Goal: Information Seeking & Learning: Learn about a topic

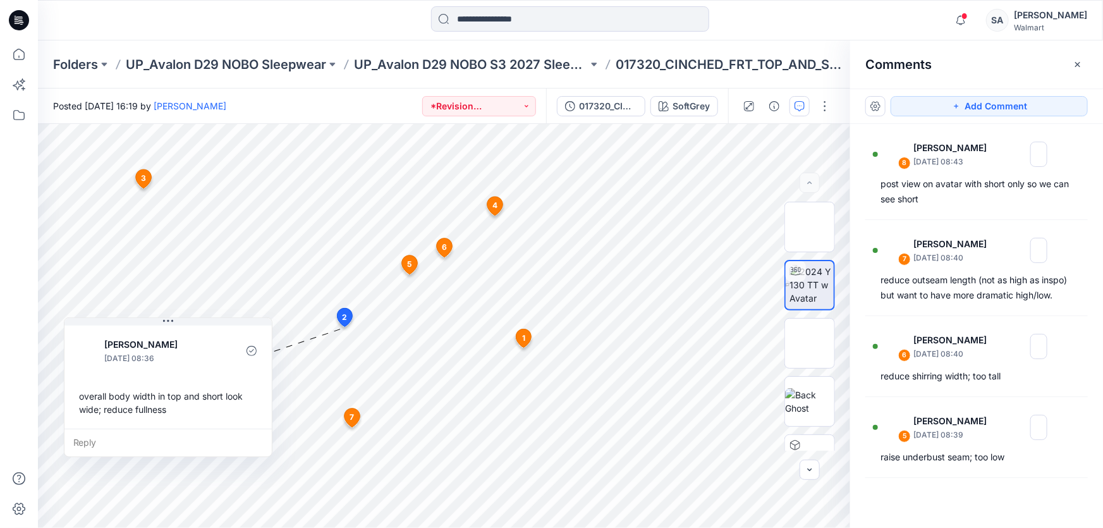
scroll to position [379, 0]
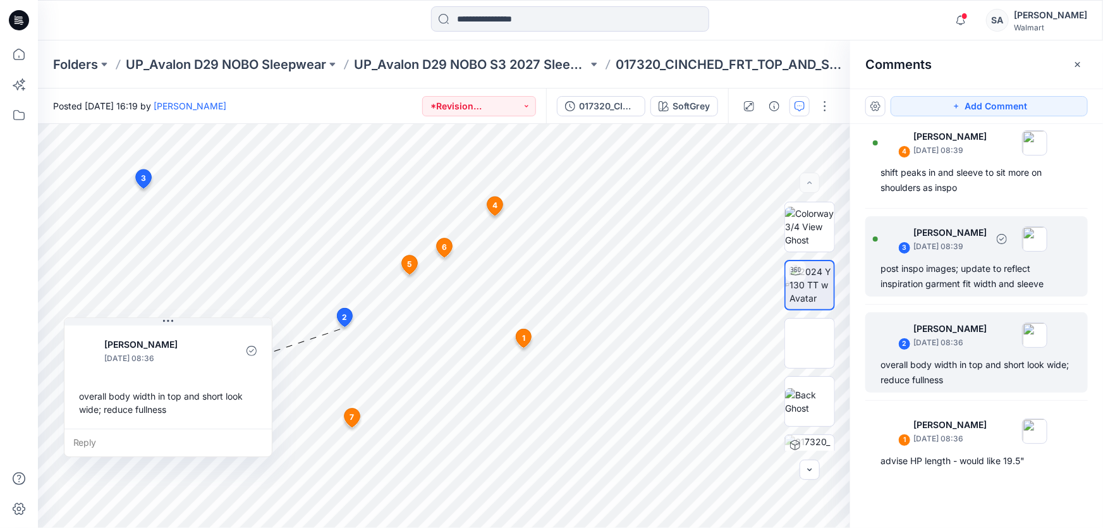
click at [948, 282] on div "post inspo images; update to reflect inspiration garment fit width and sleeve" at bounding box center [976, 276] width 192 height 30
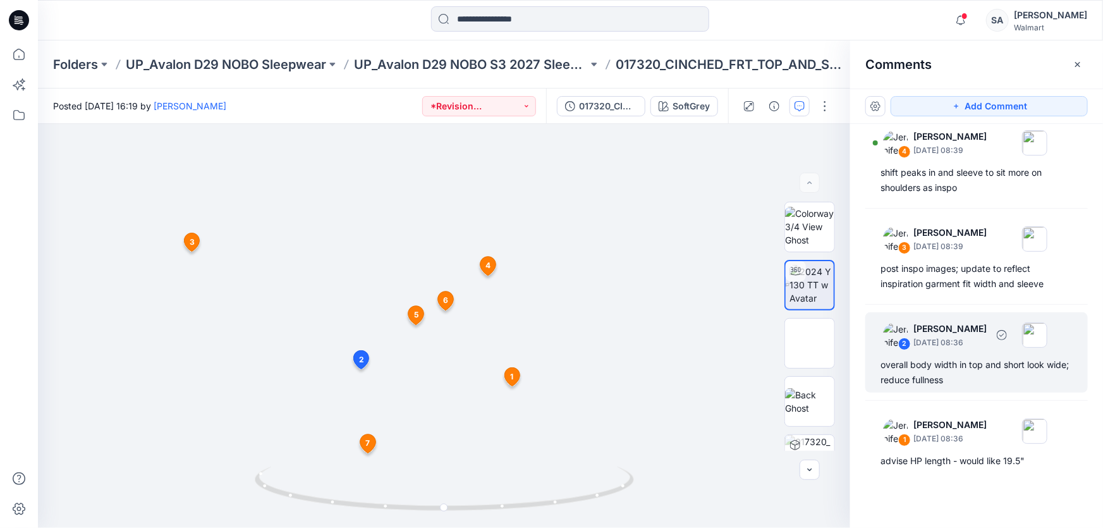
click at [883, 367] on div "overall body width in top and short look wide; reduce fullness" at bounding box center [976, 372] width 192 height 30
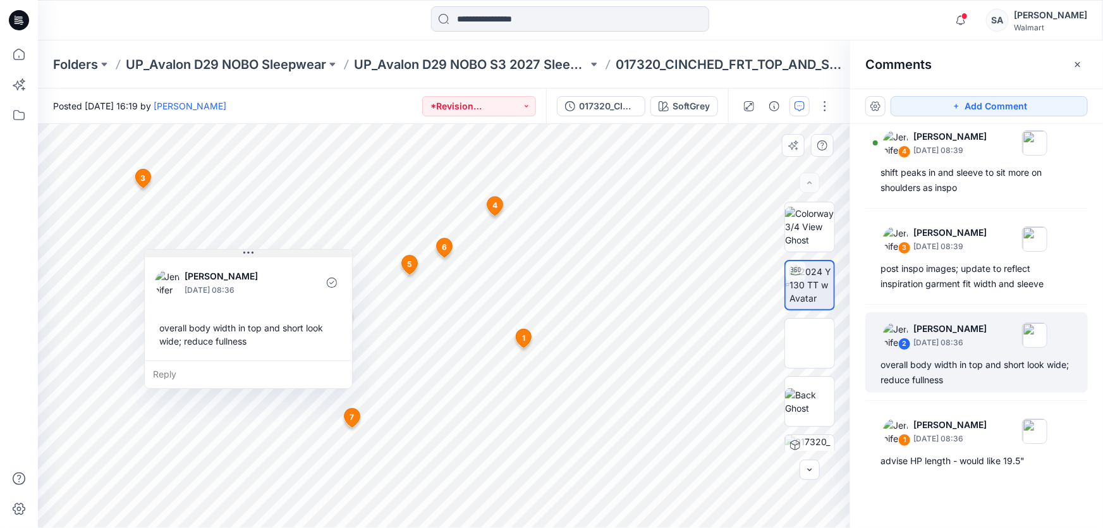
drag, startPoint x: 474, startPoint y: 339, endPoint x: 293, endPoint y: 255, distance: 199.3
click at [293, 255] on button at bounding box center [248, 254] width 207 height 8
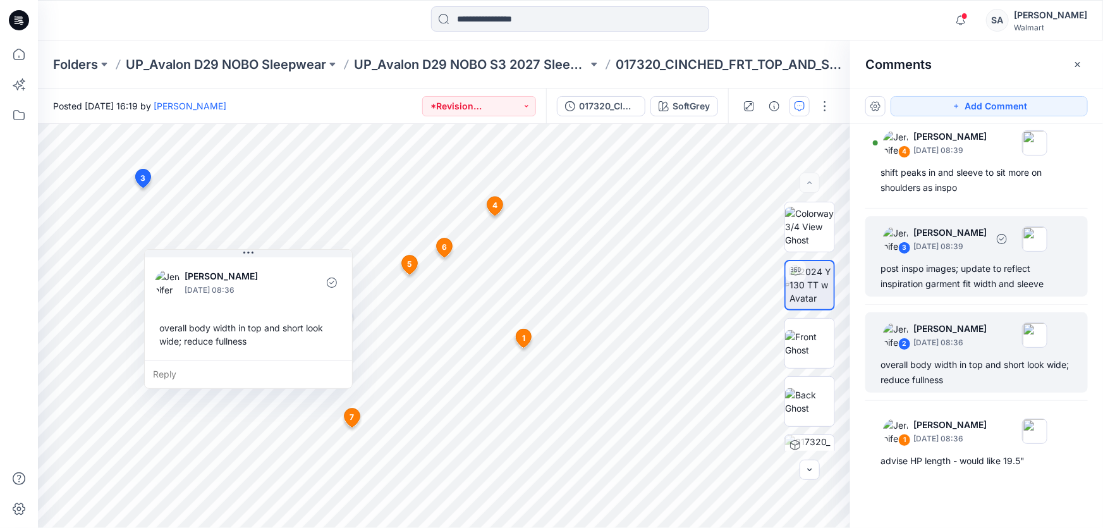
click at [909, 277] on div "post inspo images; update to reflect inspiration garment fit width and sleeve" at bounding box center [976, 276] width 192 height 30
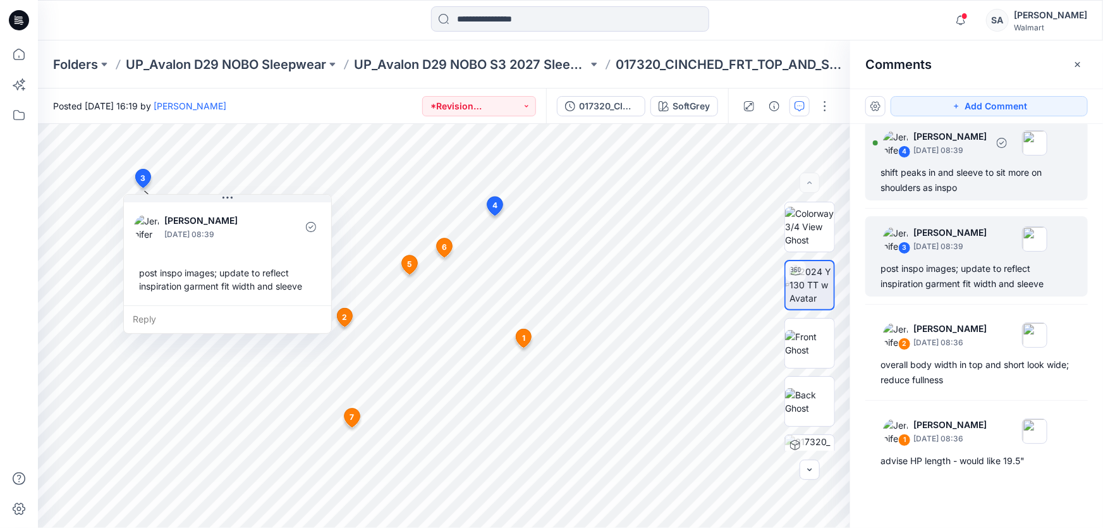
click at [908, 191] on div "shift peaks in and sleeve to sit more on shoulders as inspo" at bounding box center [976, 180] width 192 height 30
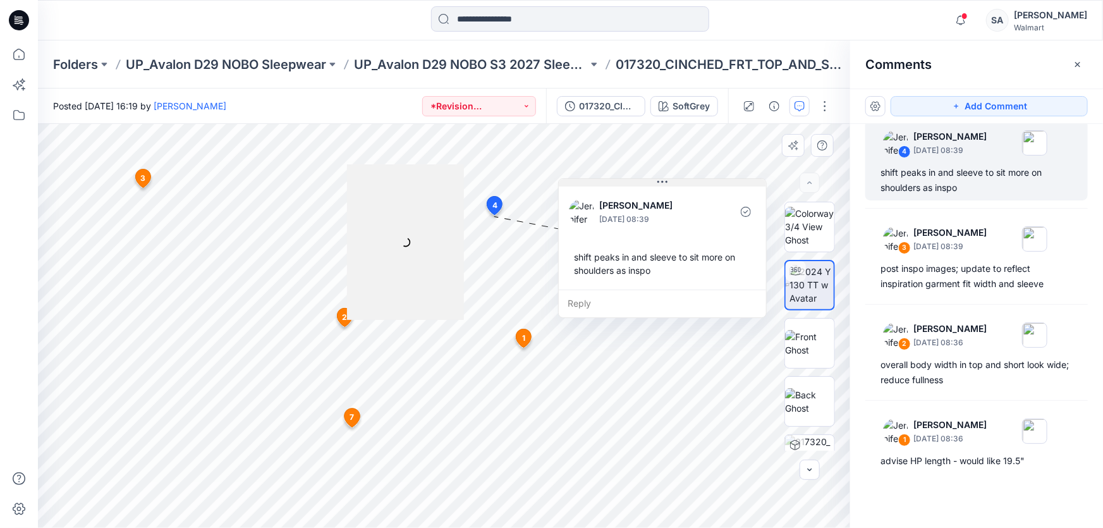
drag, startPoint x: 573, startPoint y: 226, endPoint x: 657, endPoint y: 183, distance: 93.8
click at [657, 183] on button at bounding box center [662, 183] width 207 height 8
click at [399, 234] on div at bounding box center [405, 241] width 117 height 155
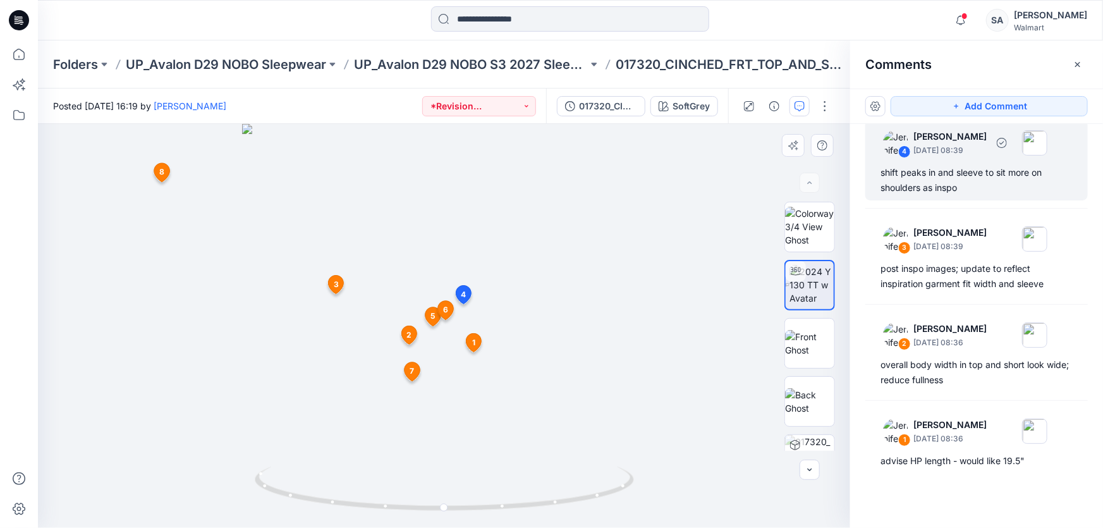
click at [968, 188] on div "shift peaks in and sleeve to sit more on shoulders as inspo" at bounding box center [976, 180] width 192 height 30
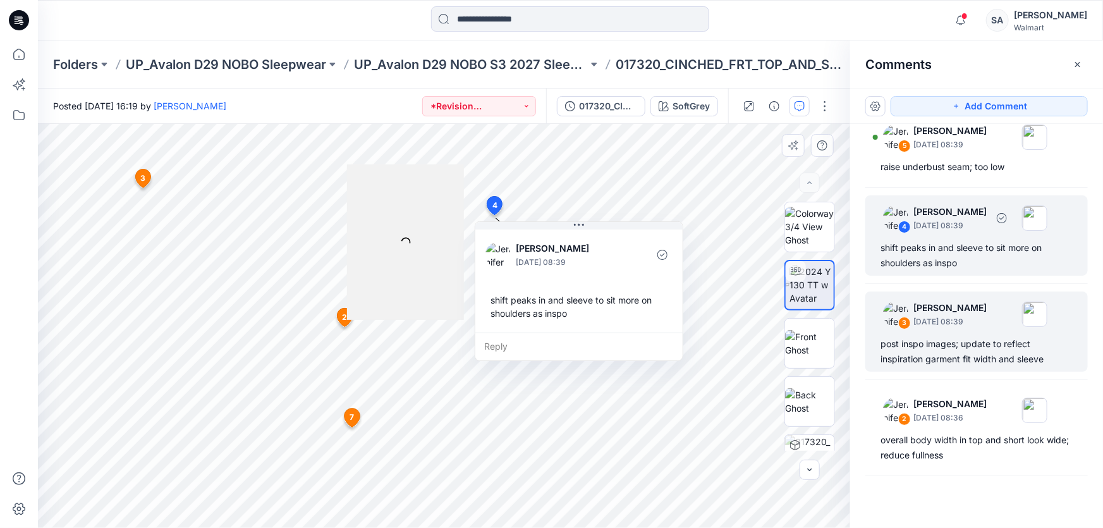
scroll to position [261, 0]
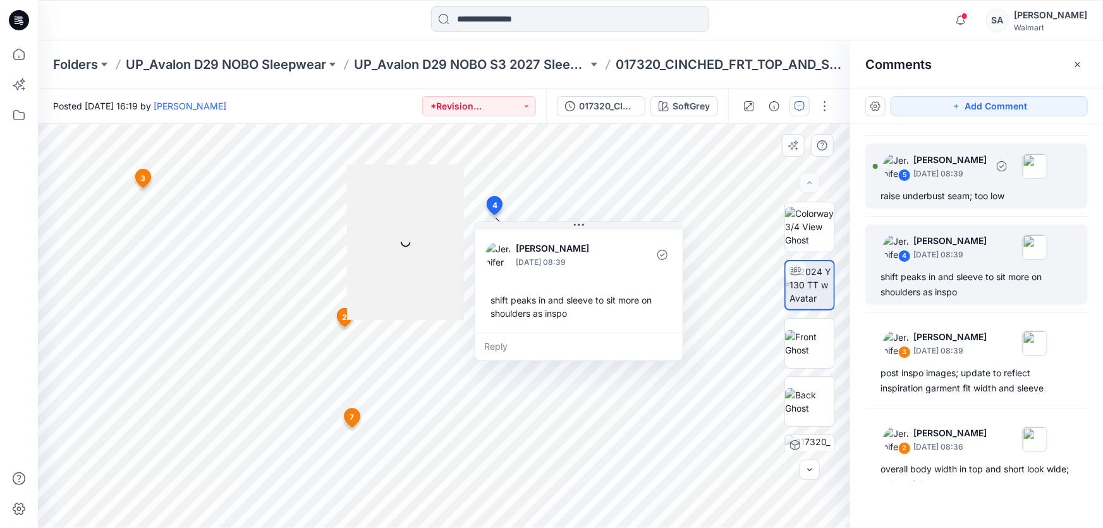
click at [986, 180] on p "[DATE] 08:39" at bounding box center [949, 173] width 73 height 13
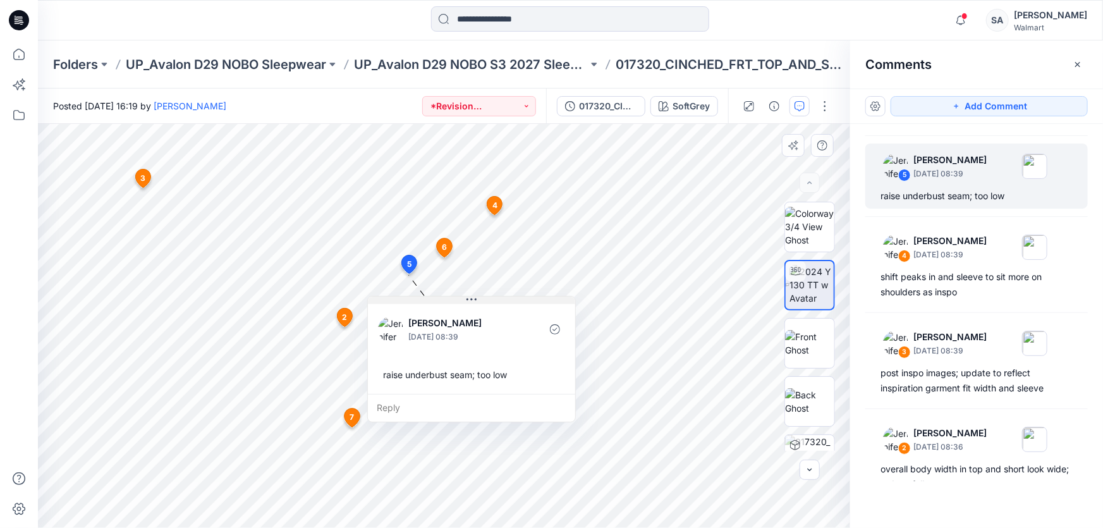
drag, startPoint x: 504, startPoint y: 286, endPoint x: 482, endPoint y: 301, distance: 27.2
click at [482, 301] on button at bounding box center [471, 300] width 207 height 8
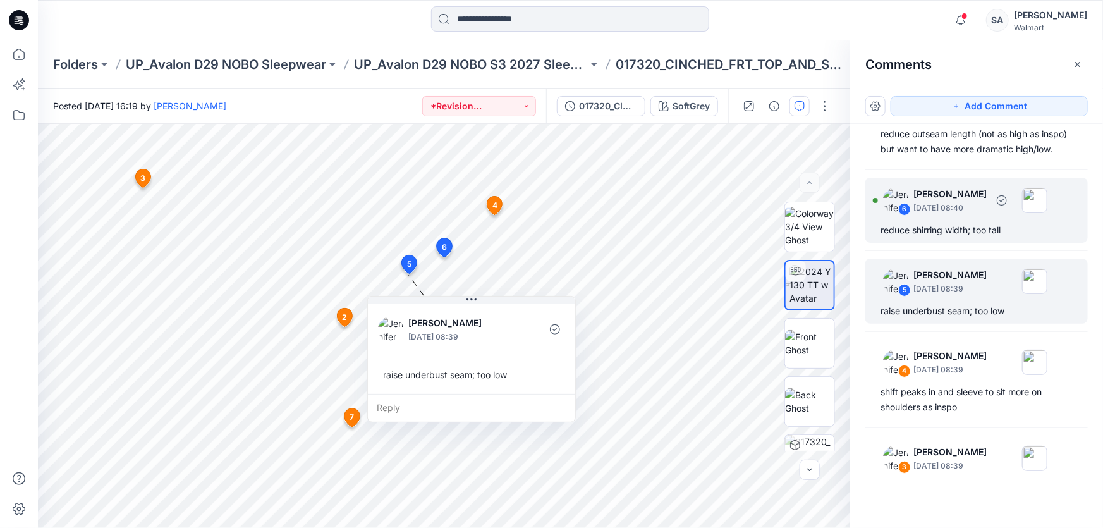
click at [991, 236] on div "6 [PERSON_NAME] [DATE] 08:40 reduce shirring width; too tall" at bounding box center [976, 210] width 222 height 65
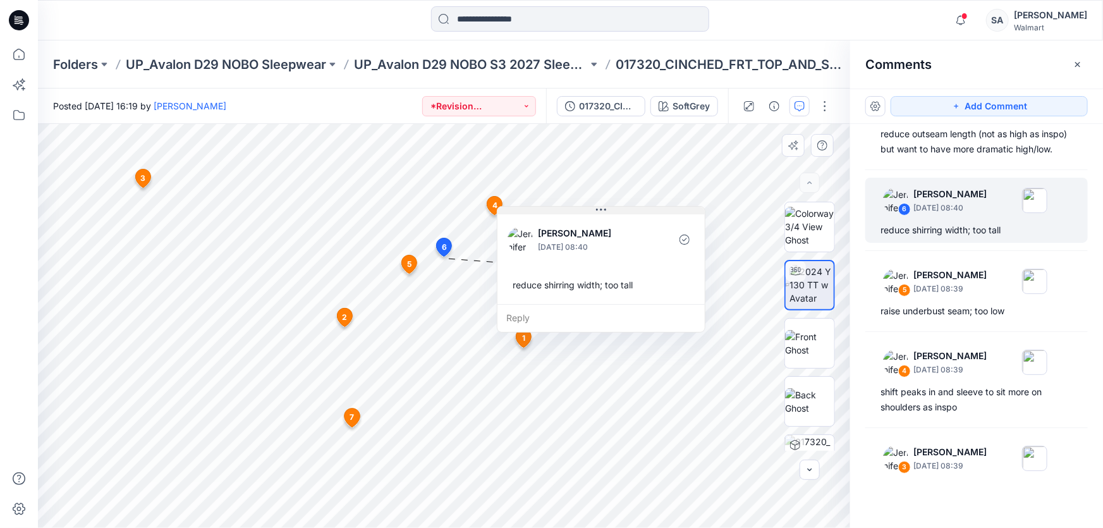
drag, startPoint x: 531, startPoint y: 265, endPoint x: 603, endPoint y: 209, distance: 92.3
click at [603, 209] on icon at bounding box center [601, 210] width 10 height 10
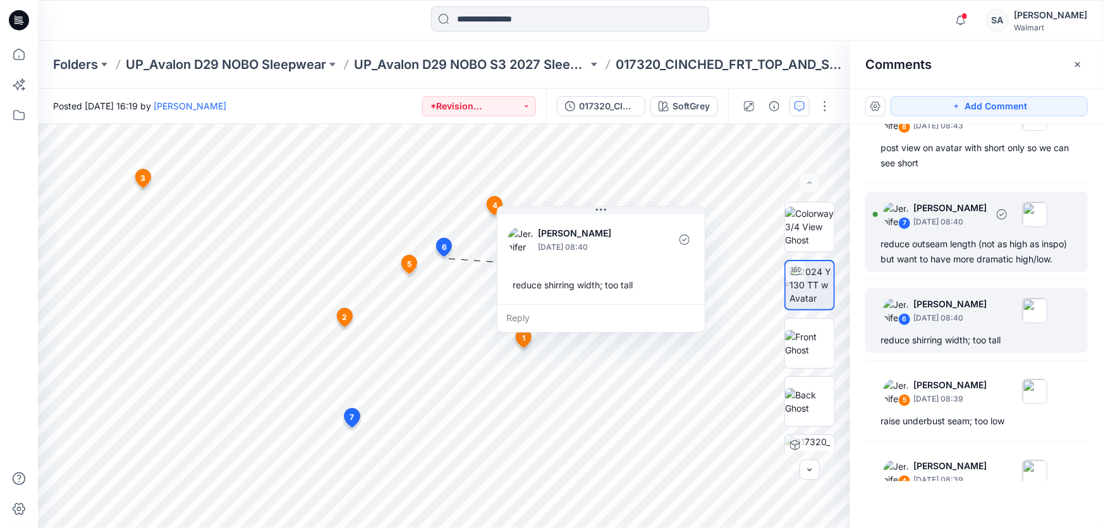
scroll to position [32, 0]
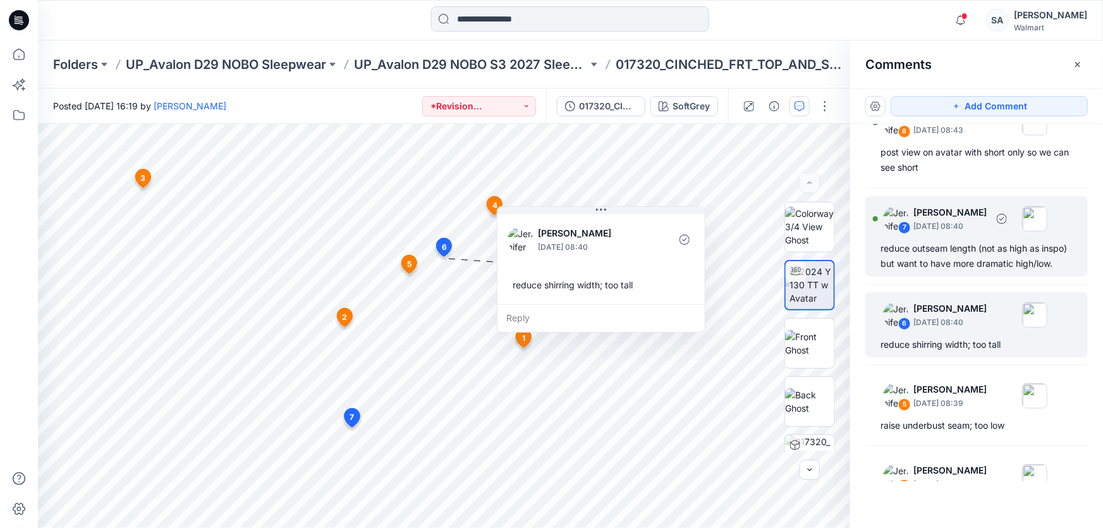
click at [971, 271] on div "reduce outseam length (not as high as inspo) but want to have more dramatic hig…" at bounding box center [976, 256] width 192 height 30
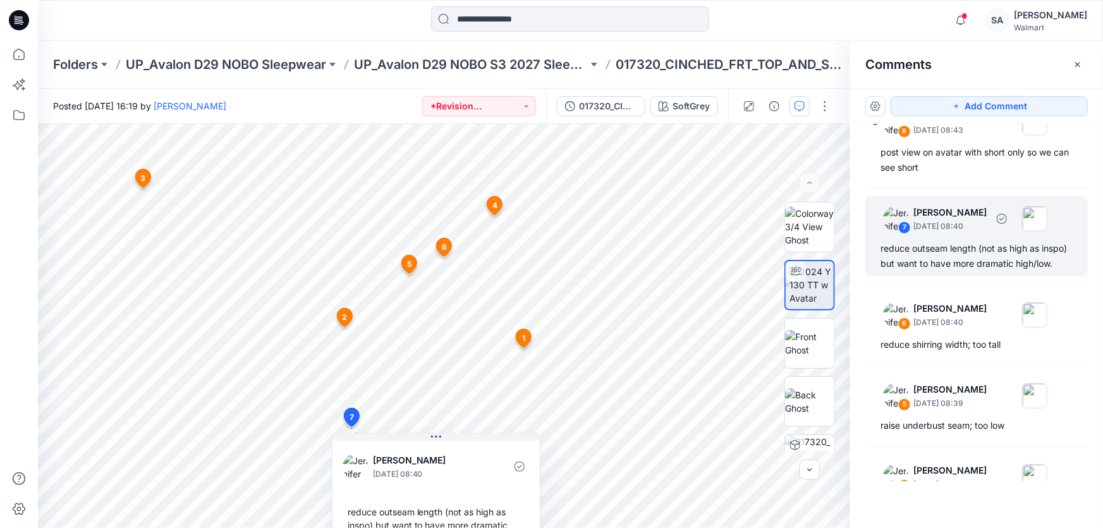
click at [967, 262] on div "reduce outseam length (not as high as inspo) but want to have more dramatic hig…" at bounding box center [976, 256] width 192 height 30
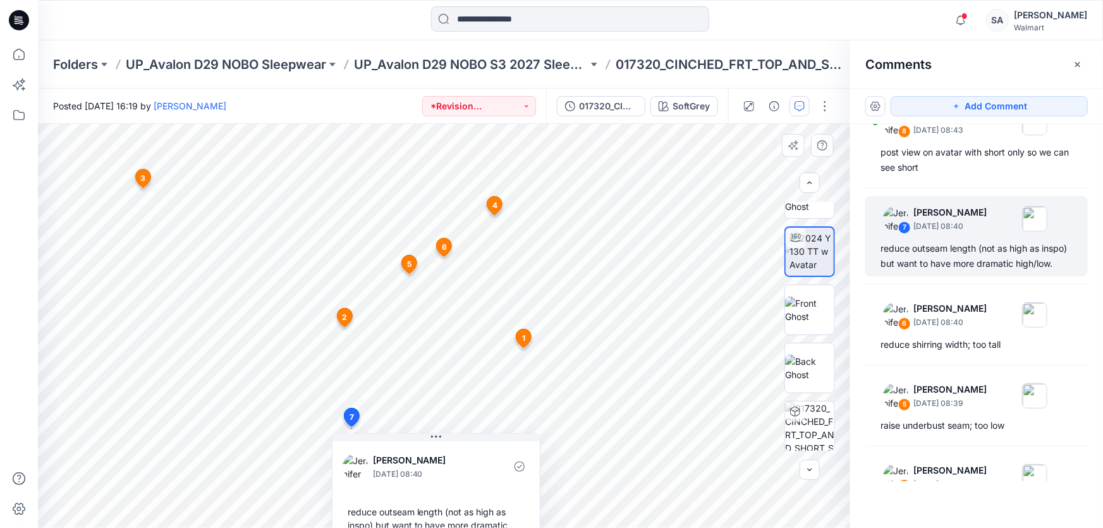
click at [351, 413] on span "7" at bounding box center [351, 416] width 4 height 11
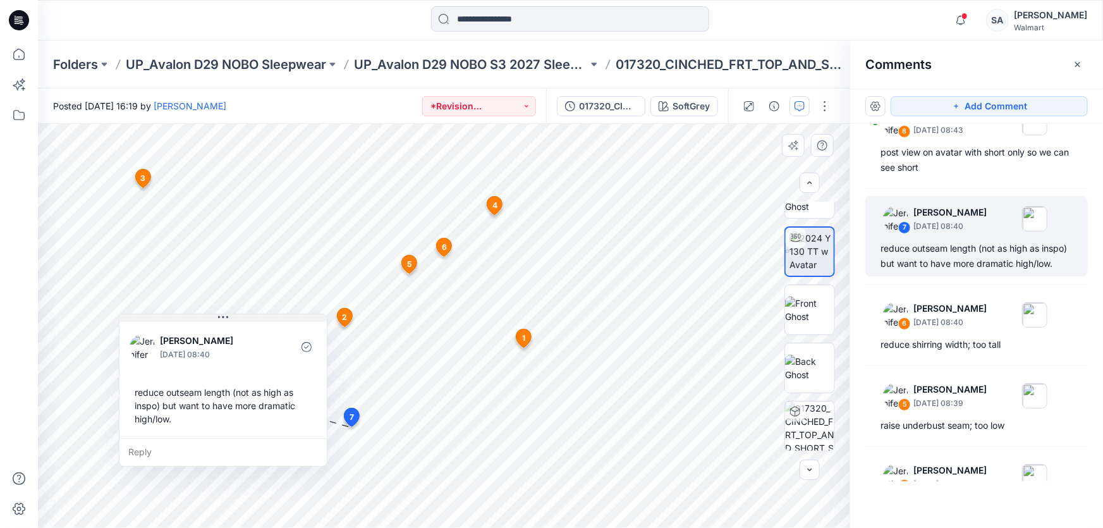
drag, startPoint x: 310, startPoint y: 411, endPoint x: 231, endPoint y: 315, distance: 123.9
click at [231, 315] on button at bounding box center [222, 318] width 207 height 8
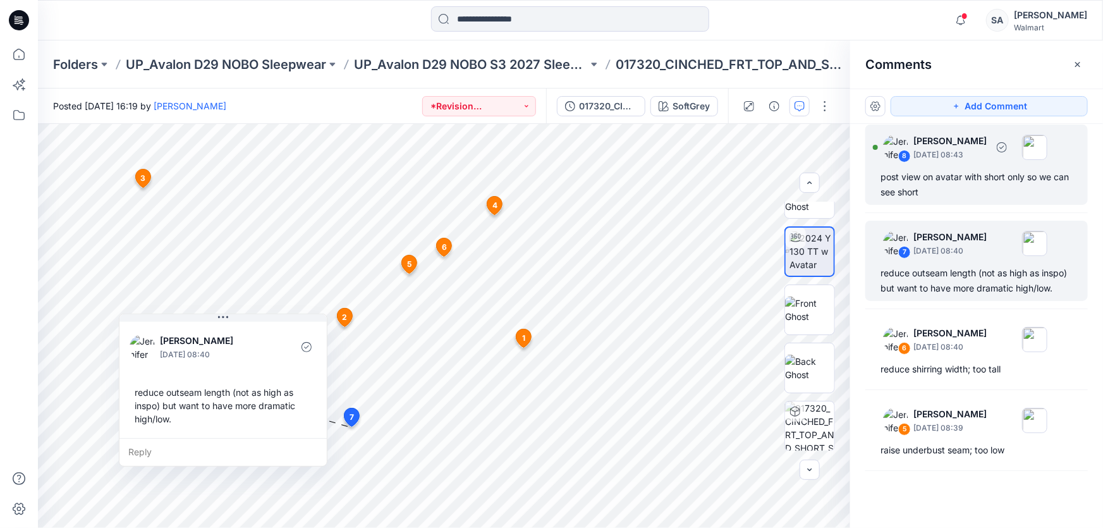
scroll to position [0, 0]
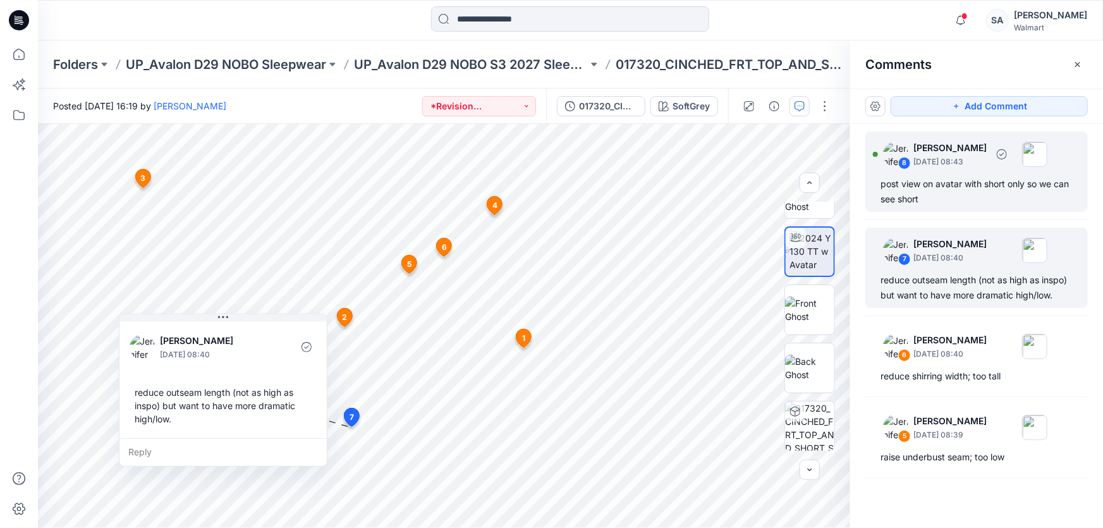
click at [926, 197] on div "post view on avatar with short only so we can see short" at bounding box center [976, 191] width 192 height 30
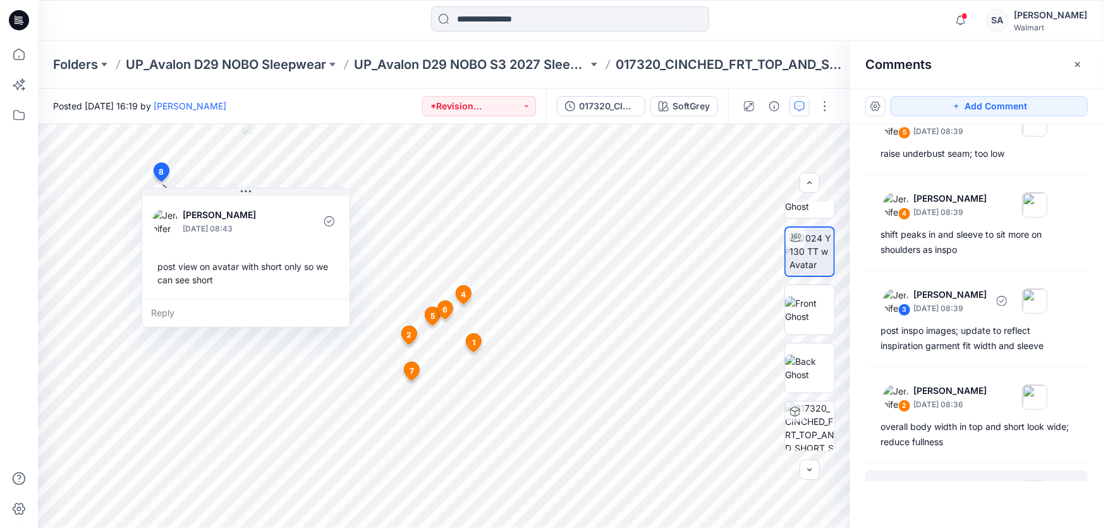
scroll to position [379, 0]
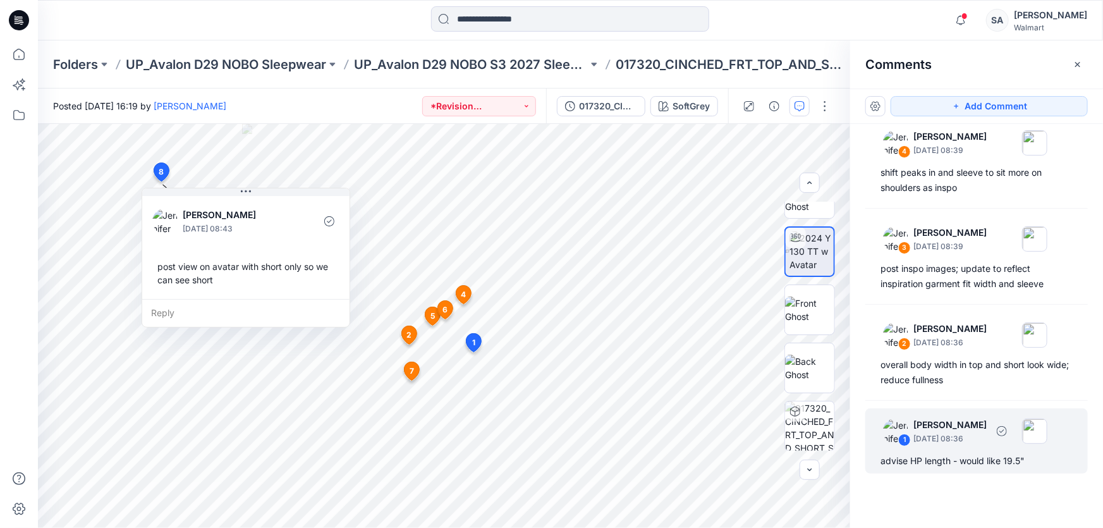
click at [923, 449] on div "1 [PERSON_NAME] [DATE] 08:36 advise HP length - would like 19.5"" at bounding box center [976, 440] width 222 height 65
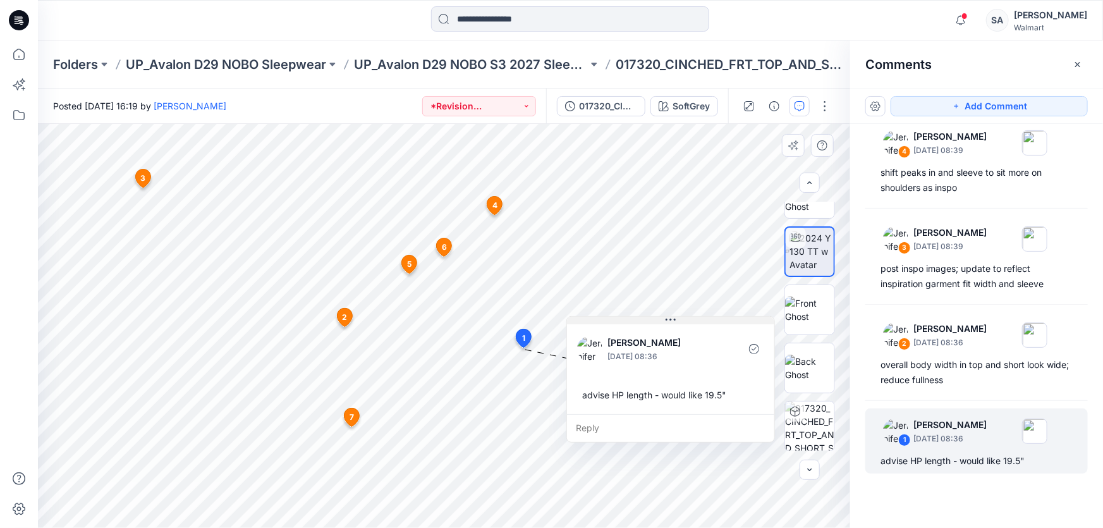
drag, startPoint x: 608, startPoint y: 355, endPoint x: 657, endPoint y: 312, distance: 65.4
click at [665, 315] on icon at bounding box center [670, 320] width 10 height 10
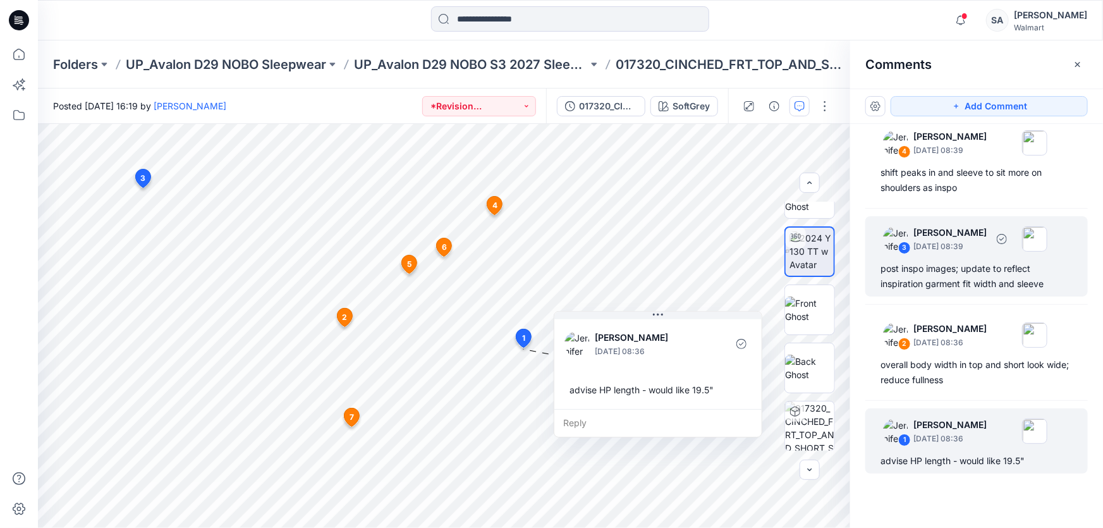
click at [1035, 275] on div "post inspo images; update to reflect inspiration garment fit width and sleeve" at bounding box center [976, 276] width 192 height 30
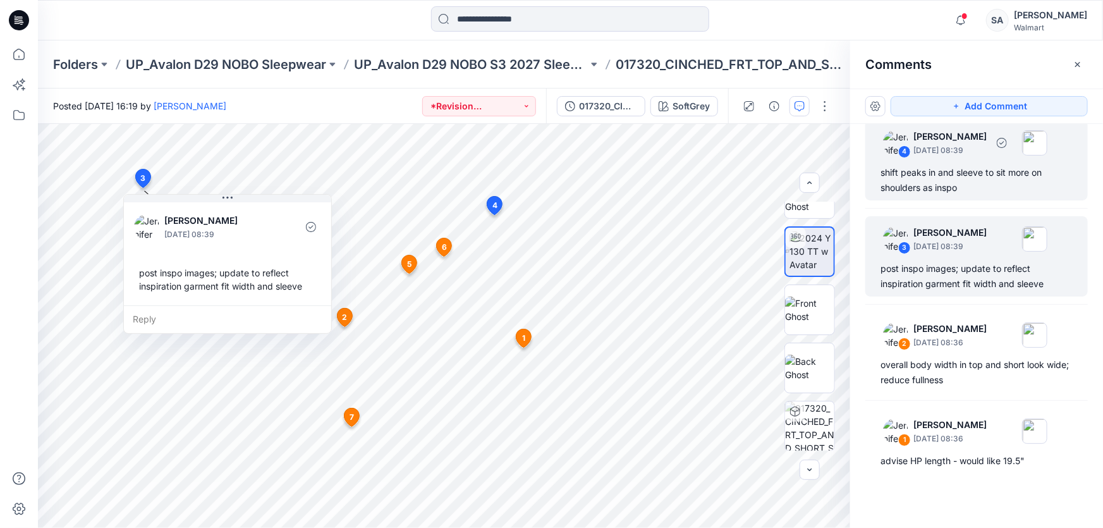
click at [971, 173] on div "shift peaks in and sleeve to sit more on shoulders as inspo" at bounding box center [976, 180] width 192 height 30
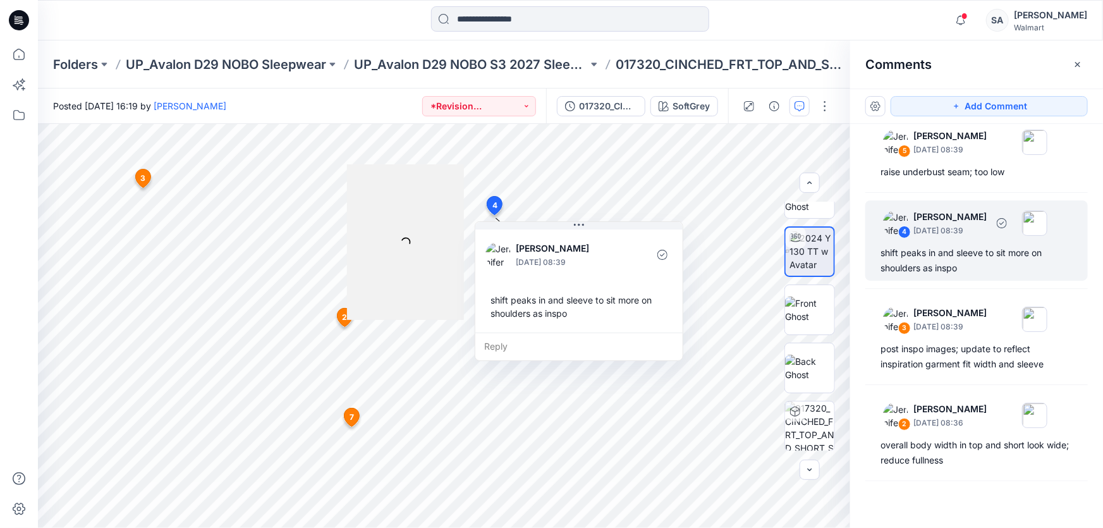
scroll to position [261, 0]
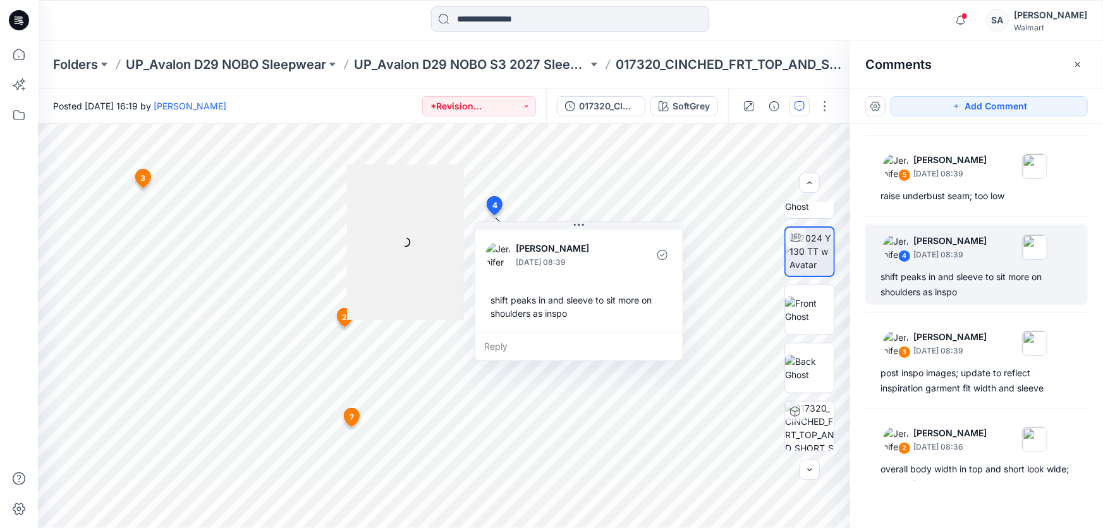
click at [449, 244] on div at bounding box center [405, 241] width 117 height 155
click at [612, 301] on div "shift peaks in and sleeve to sit more on shoulders as inspo" at bounding box center [578, 306] width 187 height 37
click at [454, 258] on div at bounding box center [405, 241] width 117 height 155
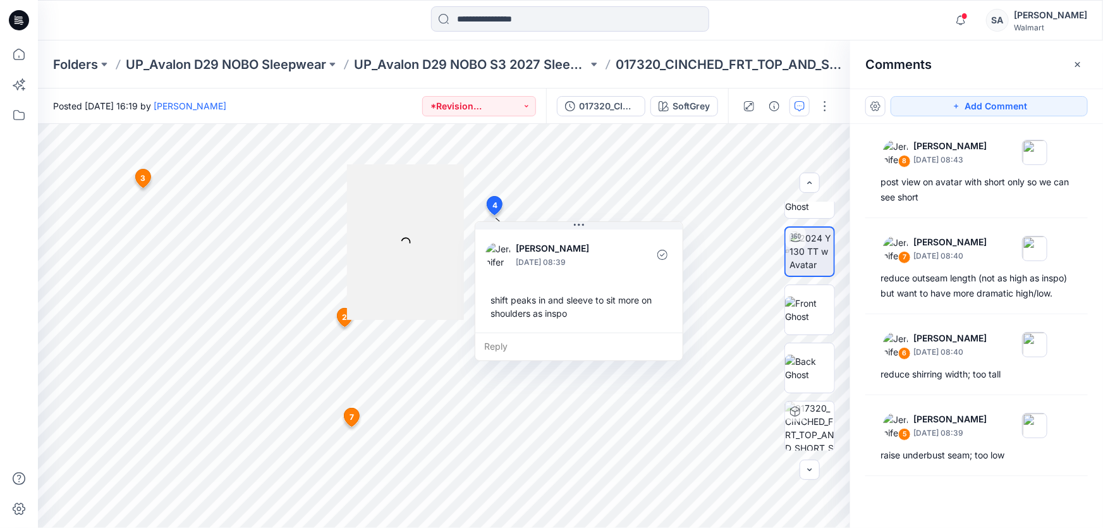
scroll to position [0, 0]
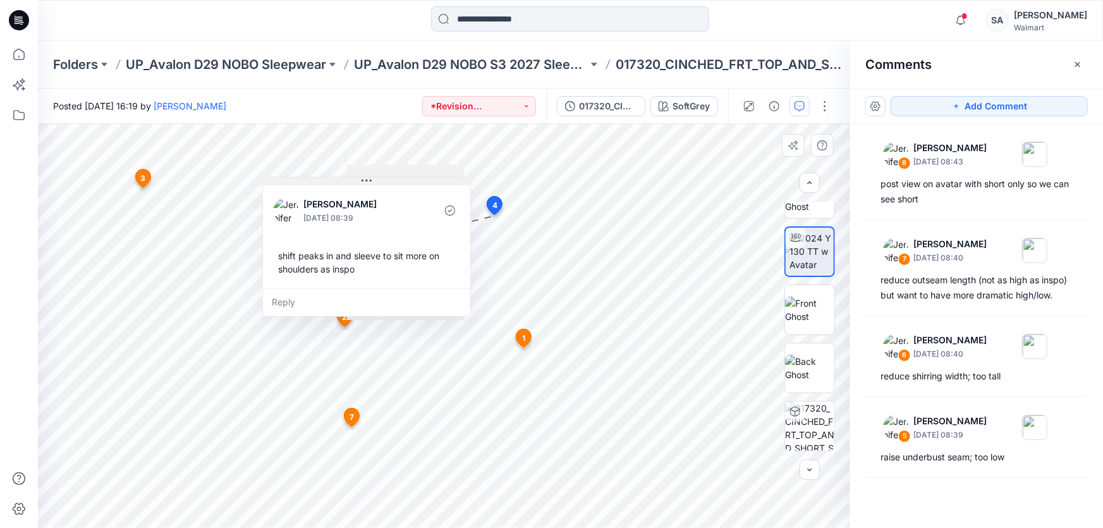
drag, startPoint x: 576, startPoint y: 223, endPoint x: 364, endPoint y: 179, distance: 216.9
click at [364, 179] on icon at bounding box center [366, 181] width 10 height 10
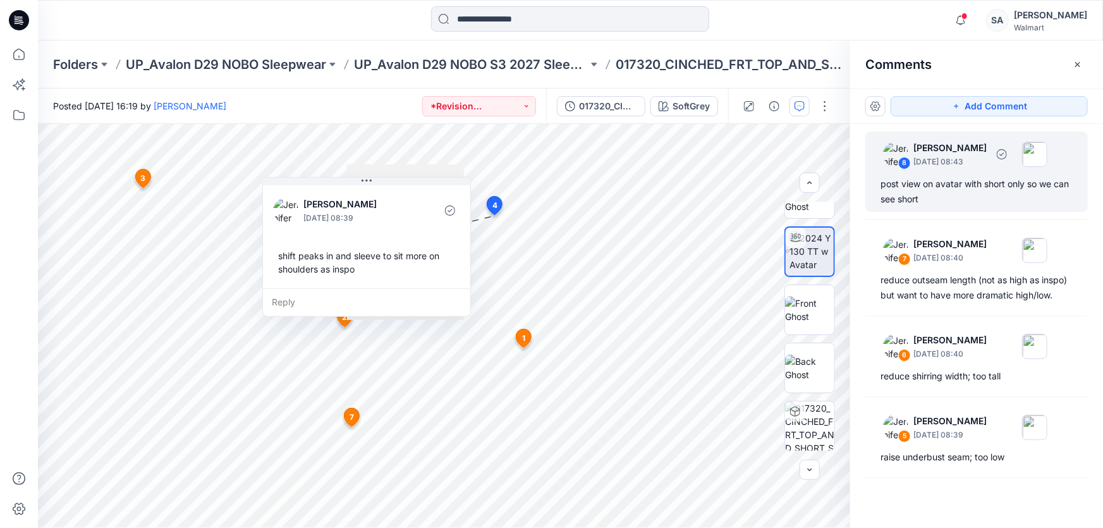
click at [933, 160] on p "[DATE] 08:43" at bounding box center [949, 161] width 73 height 13
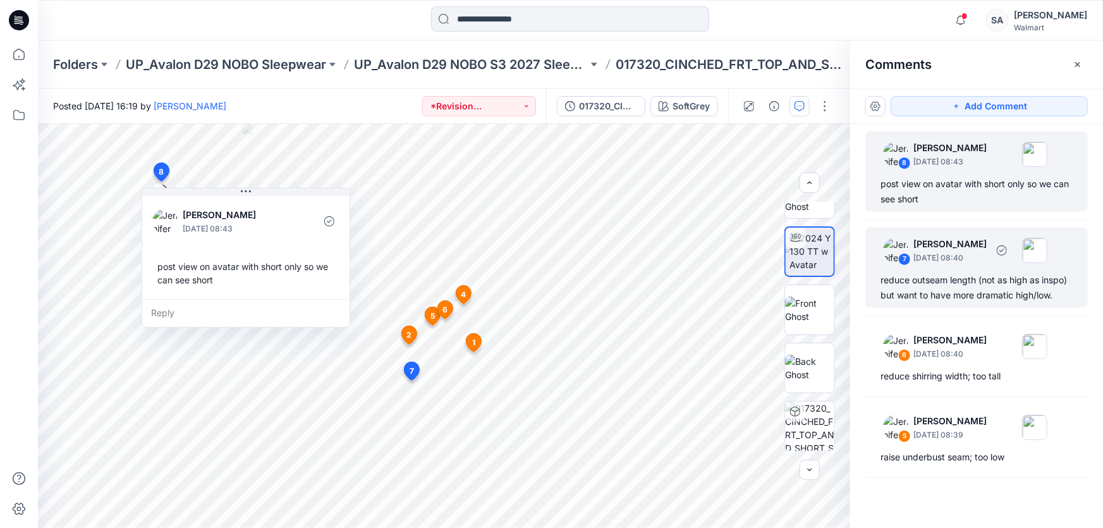
click at [926, 262] on p "[DATE] 08:40" at bounding box center [949, 257] width 73 height 13
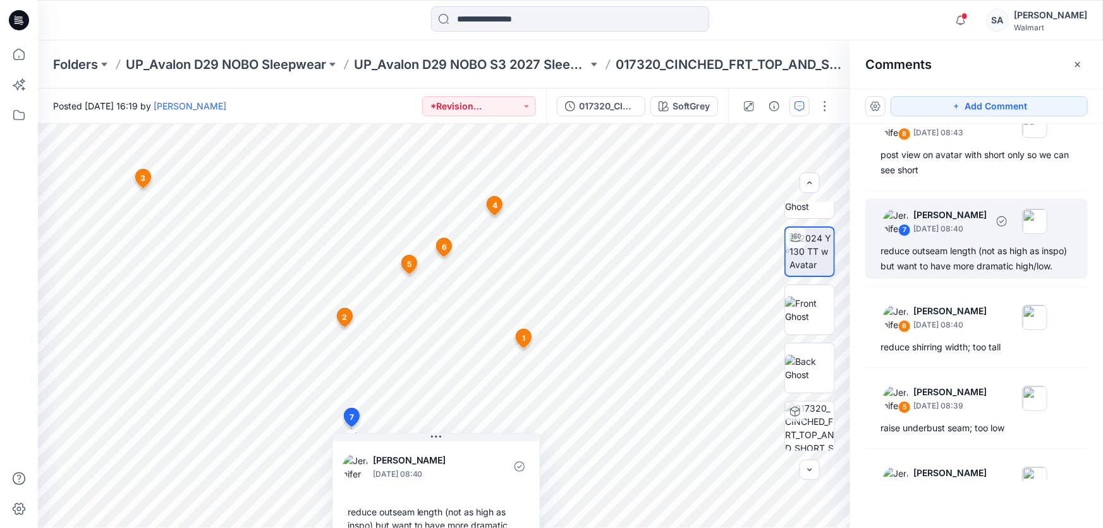
scroll to position [114, 0]
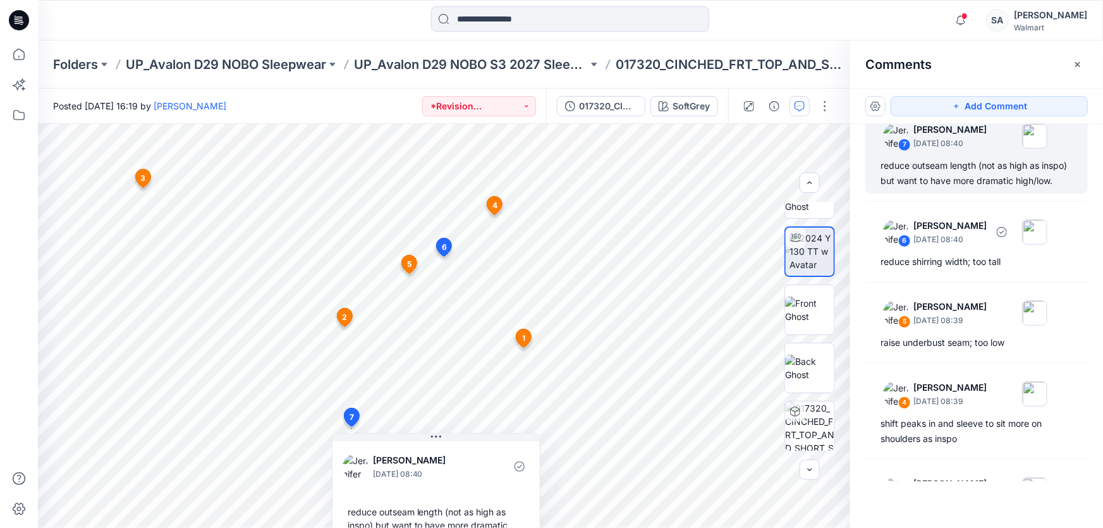
click at [926, 268] on div "reduce shirring width; too tall" at bounding box center [976, 261] width 192 height 15
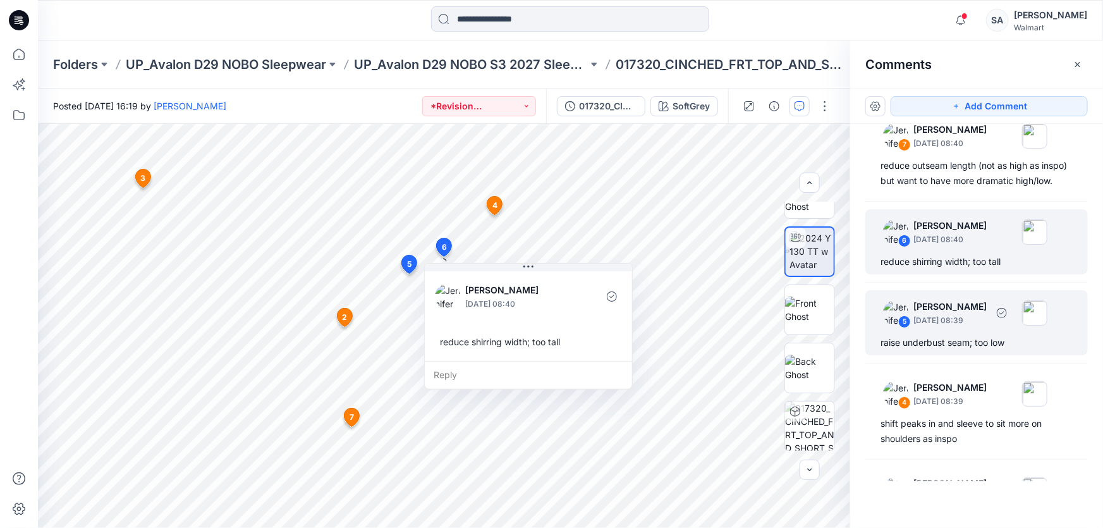
click at [938, 327] on p "[DATE] 08:39" at bounding box center [949, 320] width 73 height 13
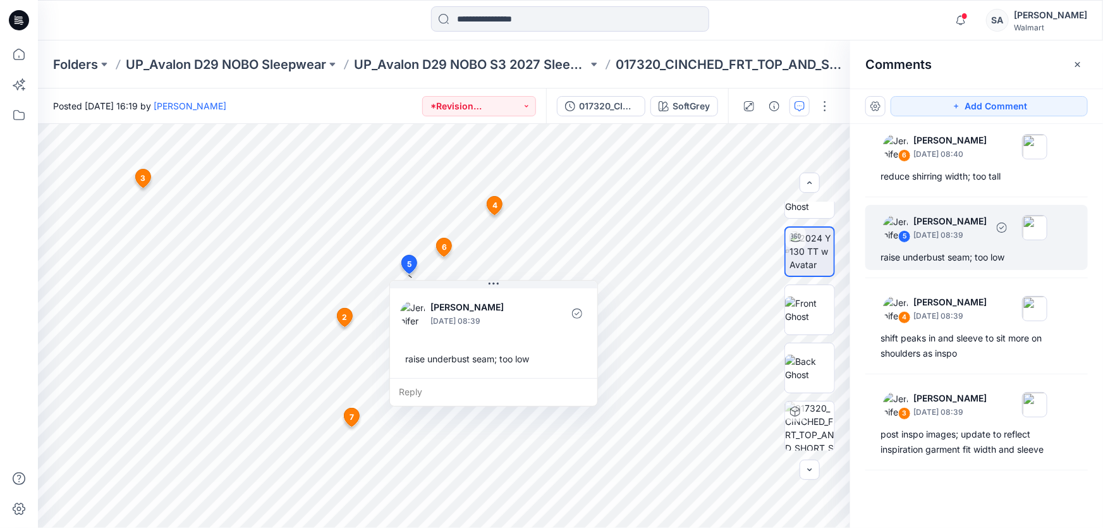
scroll to position [287, 0]
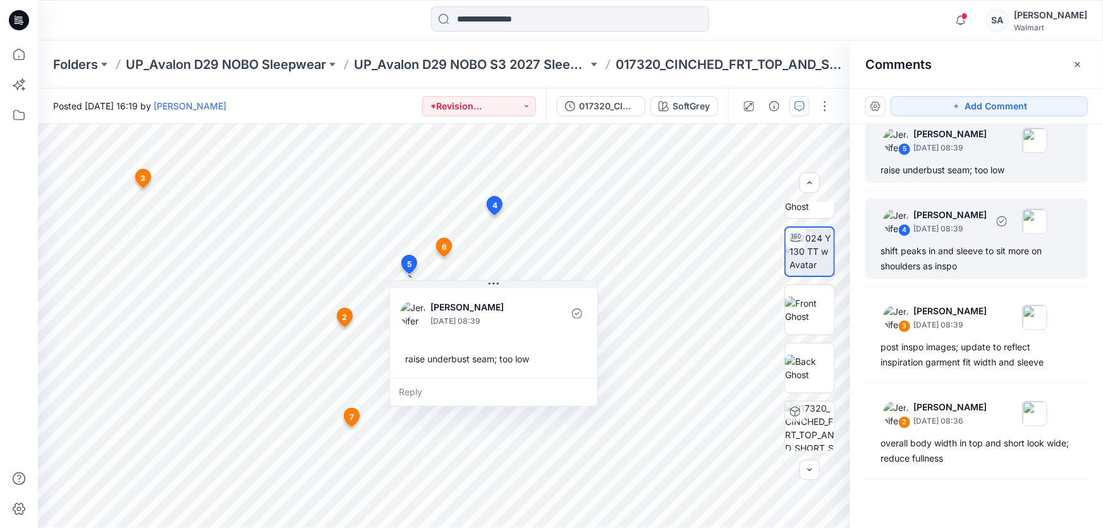
click at [935, 260] on div "shift peaks in and sleeve to sit more on shoulders as inspo" at bounding box center [976, 258] width 192 height 30
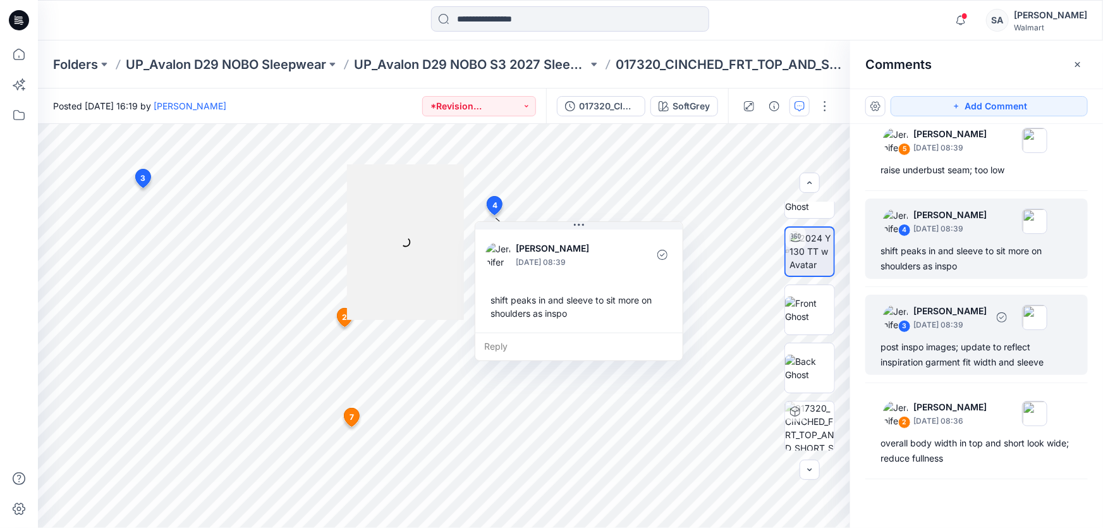
click at [945, 360] on div "post inspo images; update to reflect inspiration garment fit width and sleeve" at bounding box center [976, 354] width 192 height 30
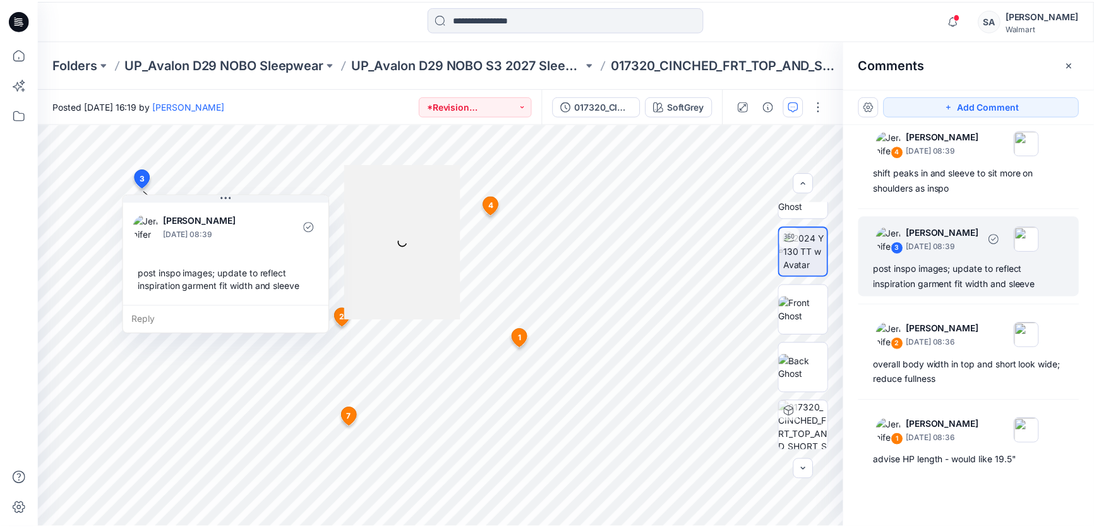
scroll to position [379, 0]
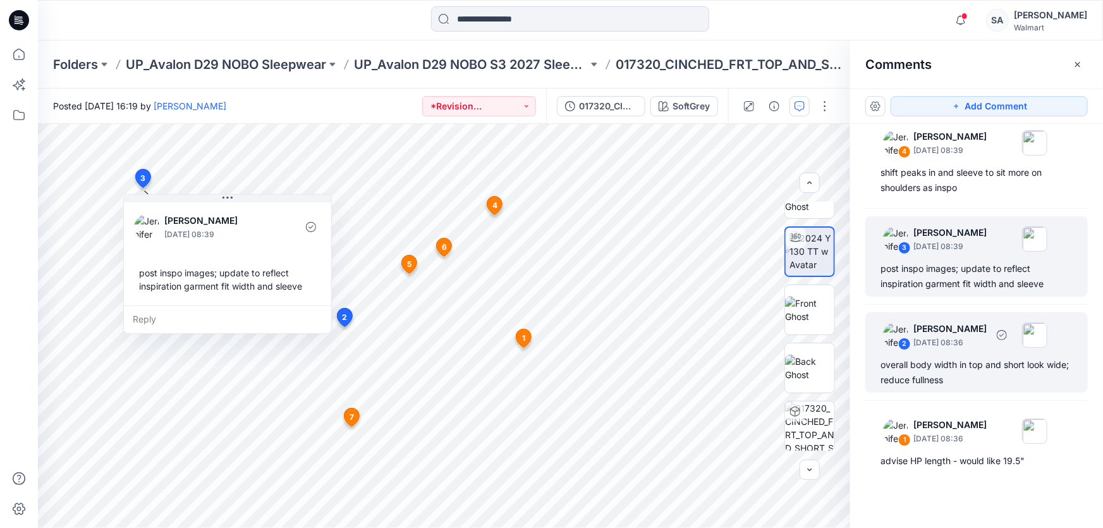
click at [937, 346] on p "[DATE] 08:36" at bounding box center [949, 342] width 73 height 13
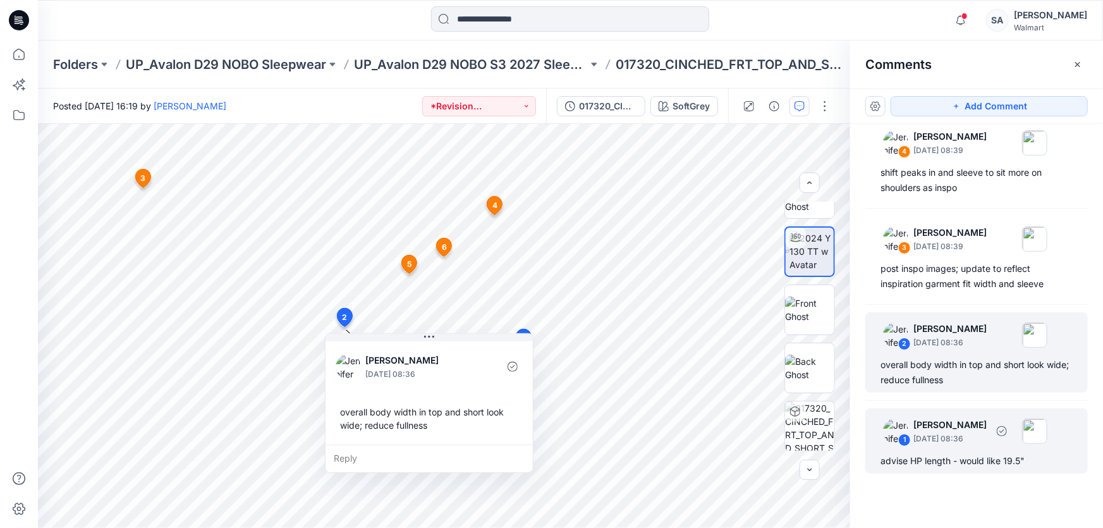
click at [978, 442] on p "[DATE] 08:36" at bounding box center [949, 438] width 73 height 13
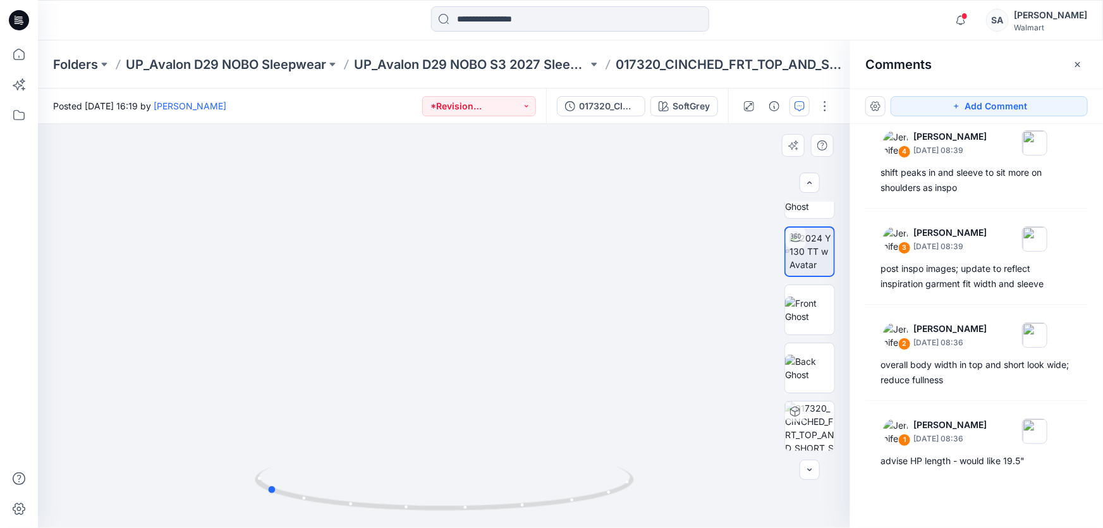
drag, startPoint x: 469, startPoint y: 459, endPoint x: 291, endPoint y: 402, distance: 186.6
click at [291, 402] on div at bounding box center [444, 326] width 812 height 404
drag, startPoint x: 432, startPoint y: 404, endPoint x: 431, endPoint y: 302, distance: 102.4
click at [431, 302] on img at bounding box center [441, 228] width 939 height 939
click at [423, 341] on img at bounding box center [462, 181] width 1117 height 1117
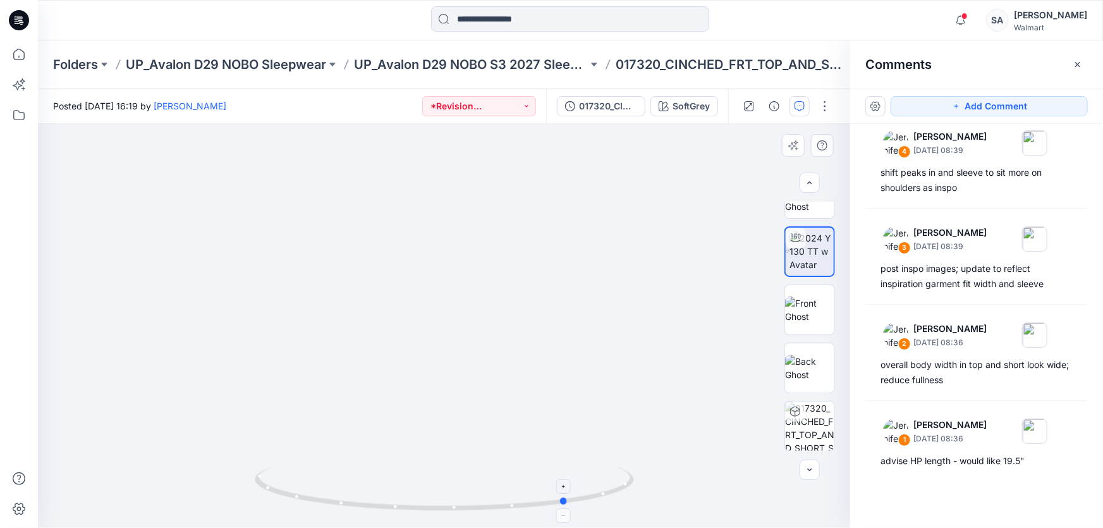
drag, startPoint x: 520, startPoint y: 502, endPoint x: 443, endPoint y: 472, distance: 82.6
click at [443, 472] on icon at bounding box center [446, 489] width 382 height 47
click at [638, 310] on img at bounding box center [436, 181] width 1117 height 1117
drag, startPoint x: 581, startPoint y: 317, endPoint x: 569, endPoint y: 316, distance: 12.1
click at [569, 316] on img at bounding box center [427, 181] width 1117 height 1117
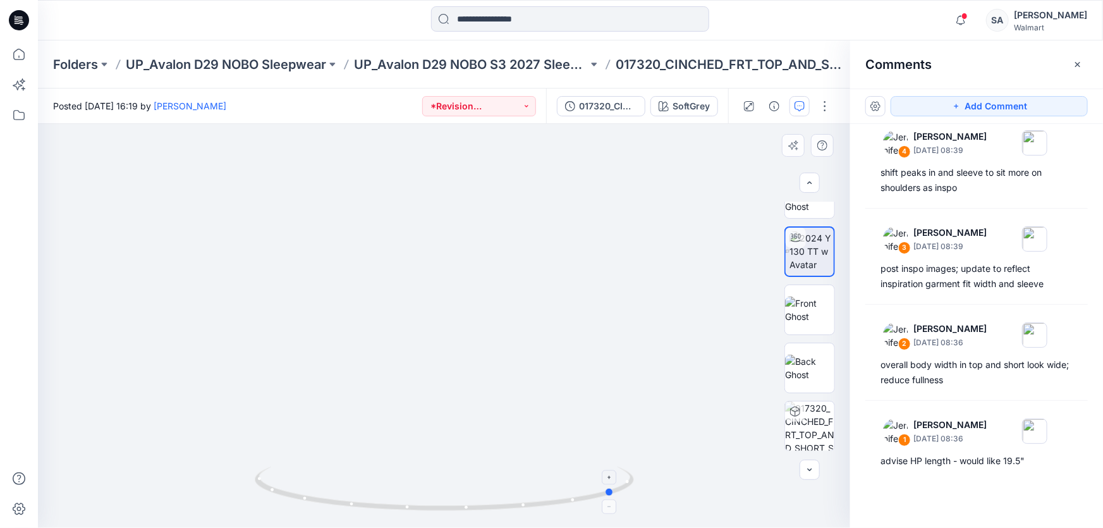
drag, startPoint x: 466, startPoint y: 504, endPoint x: 514, endPoint y: 497, distance: 49.2
click at [514, 497] on icon at bounding box center [446, 489] width 382 height 47
drag, startPoint x: 514, startPoint y: 499, endPoint x: 553, endPoint y: 491, distance: 39.3
click at [553, 491] on icon at bounding box center [446, 489] width 382 height 47
drag, startPoint x: 576, startPoint y: 496, endPoint x: 411, endPoint y: 504, distance: 165.1
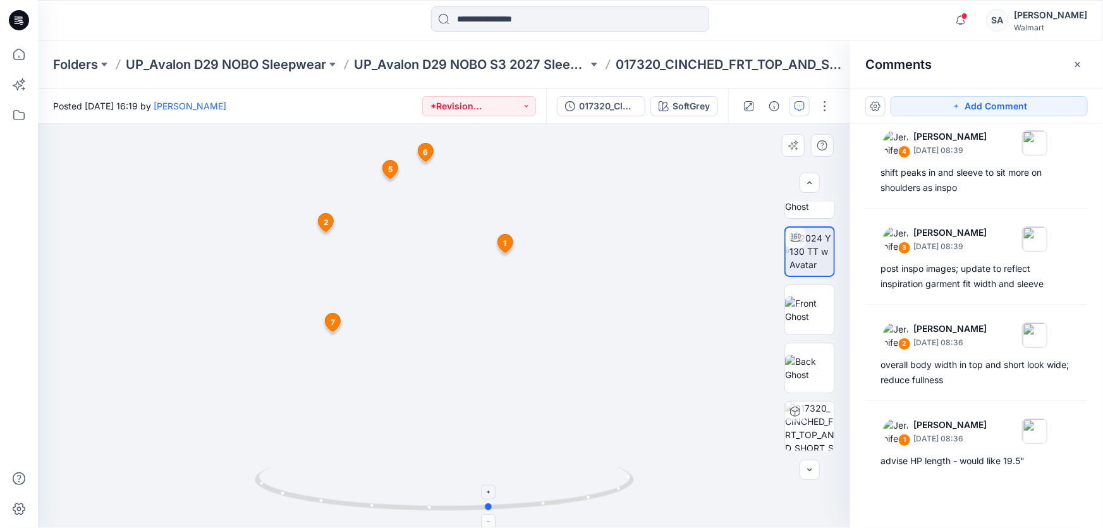
click at [411, 504] on icon at bounding box center [446, 489] width 382 height 47
drag, startPoint x: 517, startPoint y: 514, endPoint x: 662, endPoint y: 470, distance: 151.9
click at [662, 470] on div at bounding box center [444, 326] width 812 height 404
click at [22, 22] on icon at bounding box center [19, 20] width 20 height 40
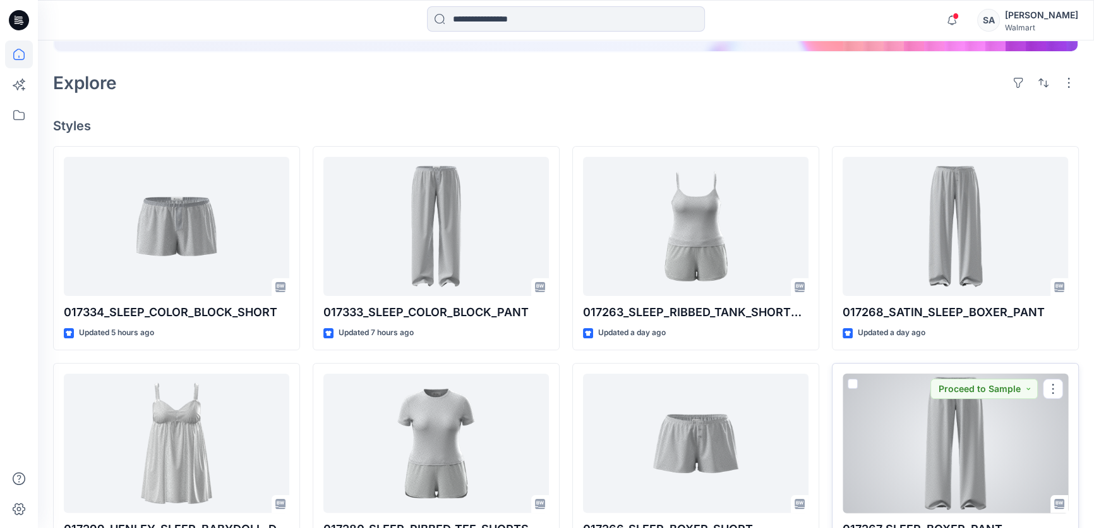
scroll to position [220, 0]
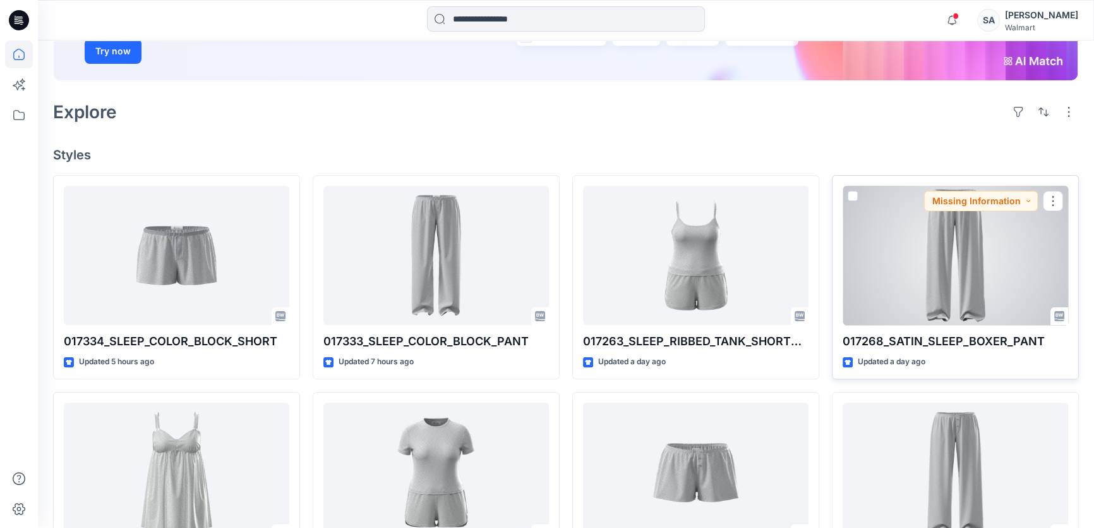
click at [867, 312] on div at bounding box center [956, 256] width 226 height 140
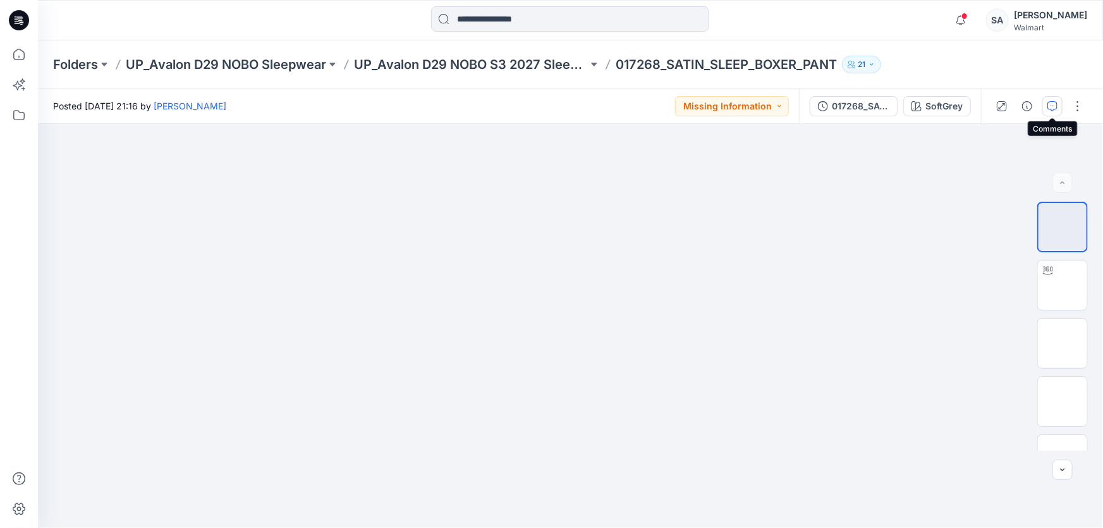
click at [1051, 101] on icon "button" at bounding box center [1052, 106] width 10 height 10
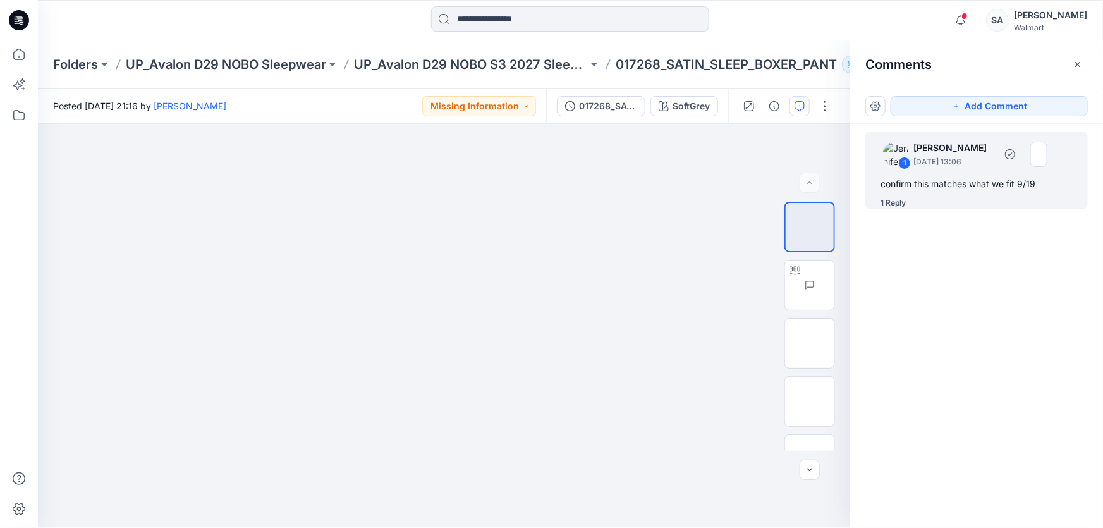
click at [933, 170] on div "1 [PERSON_NAME] [DATE] 13:06" at bounding box center [960, 153] width 174 height 35
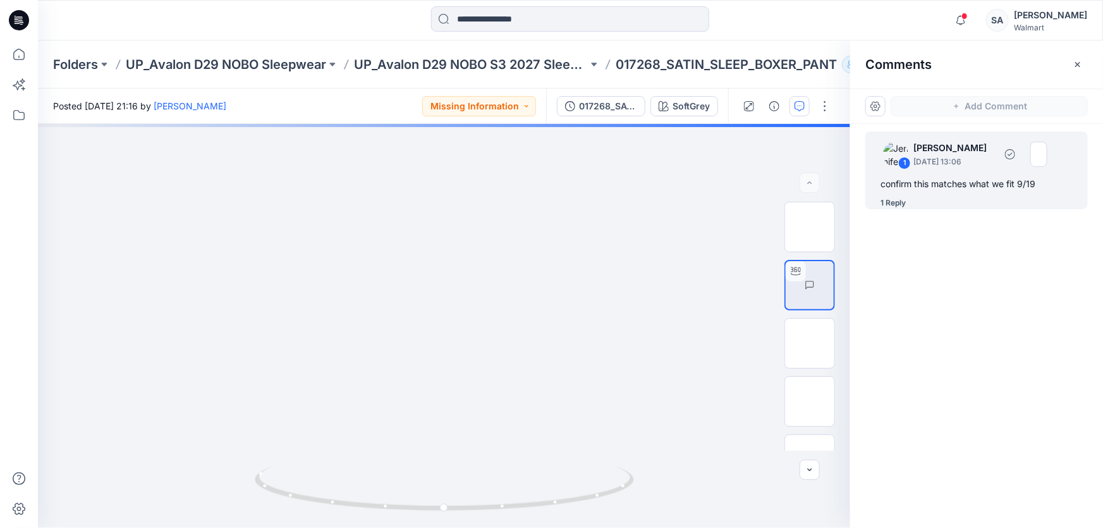
click at [924, 181] on div "confirm this matches what we fit 9/19" at bounding box center [976, 183] width 192 height 15
click at [809, 227] on img at bounding box center [809, 227] width 0 height 0
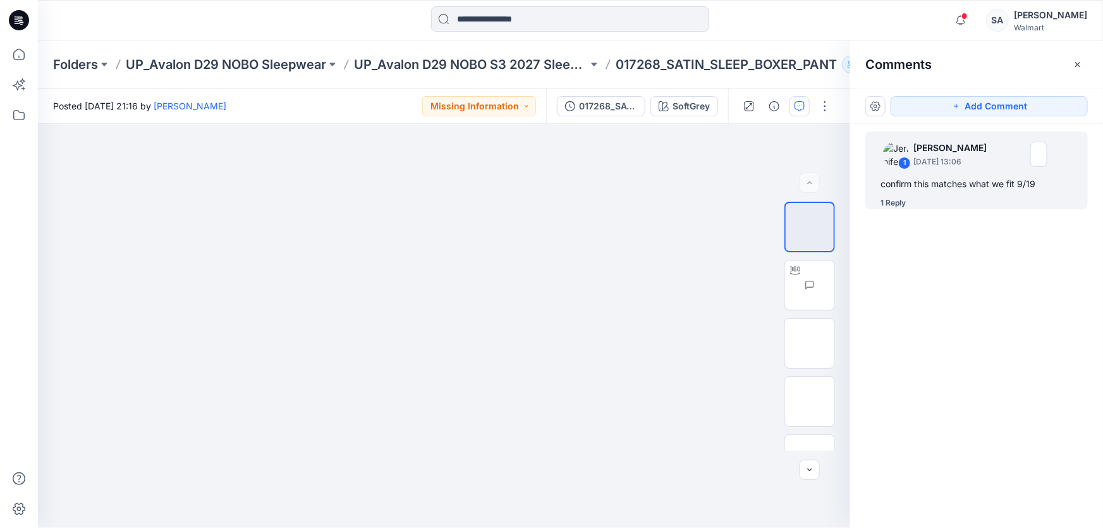
click at [18, 25] on icon at bounding box center [19, 20] width 20 height 20
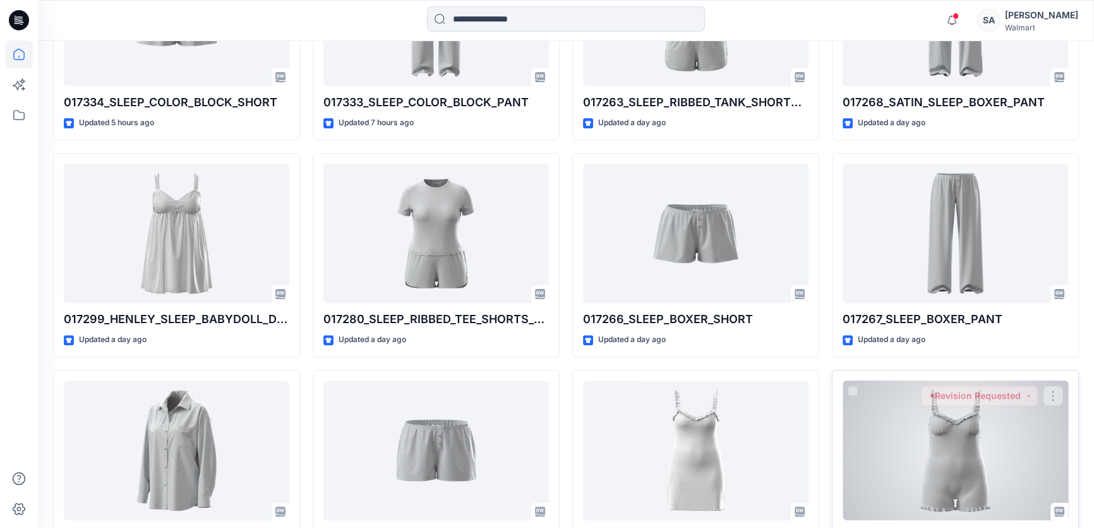
scroll to position [459, 0]
